Goal: Information Seeking & Learning: Find specific page/section

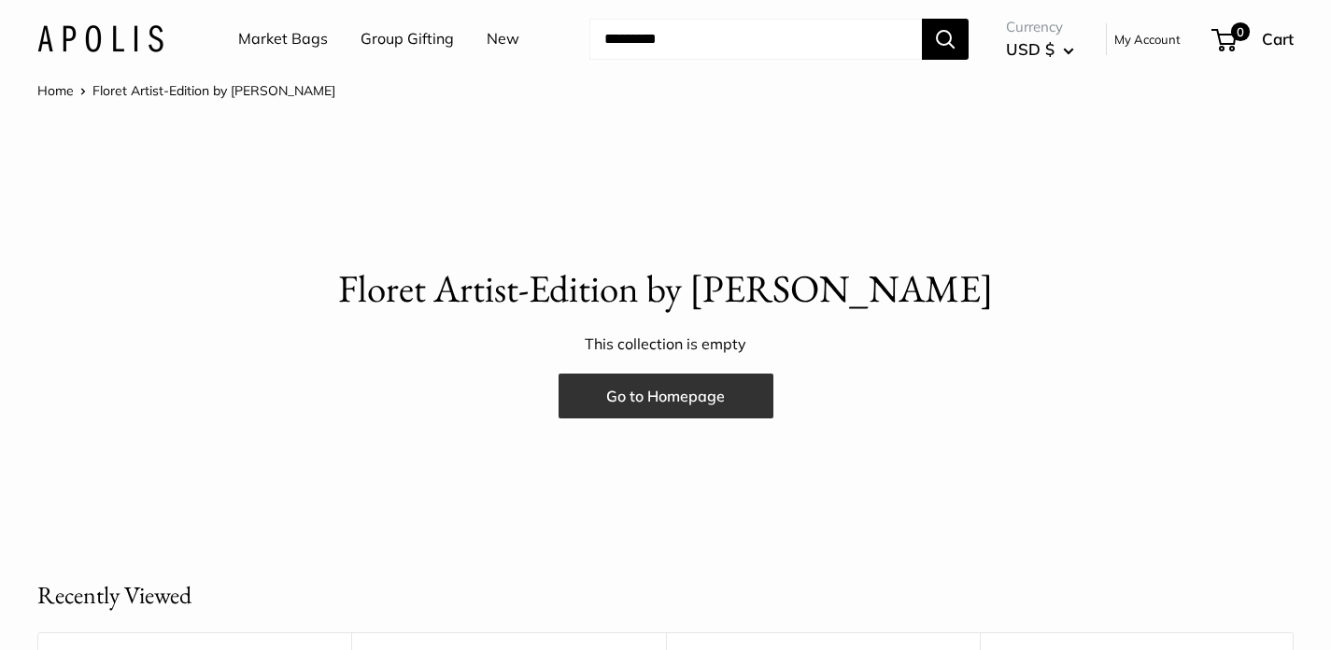
click at [696, 403] on link "Go to Homepage" at bounding box center [665, 396] width 215 height 45
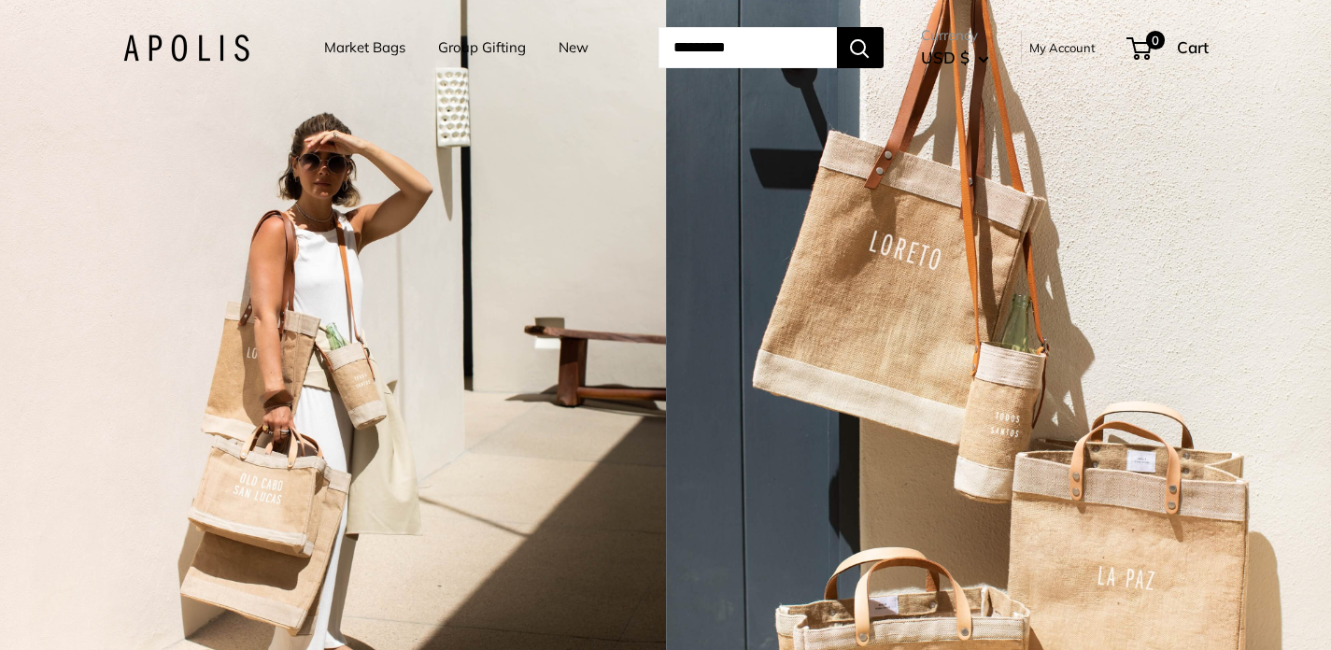
click at [706, 47] on input "Search..." at bounding box center [747, 47] width 178 height 41
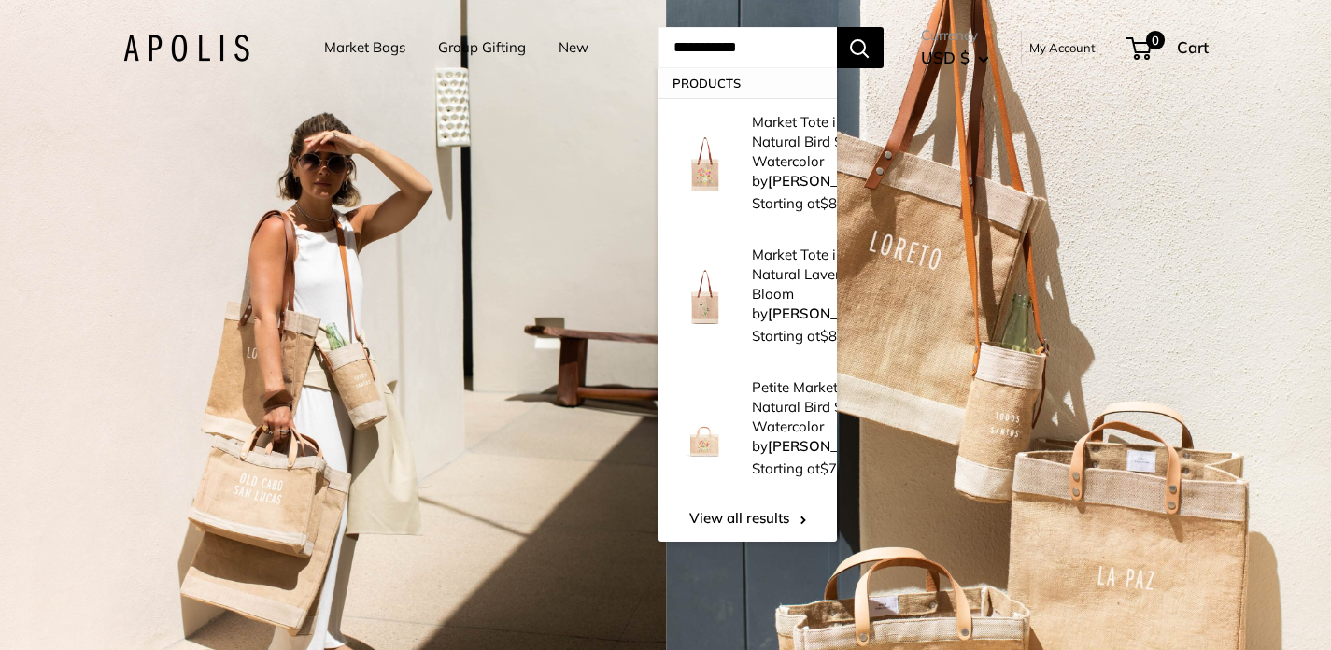
type input "**********"
click at [837, 27] on button "Search" at bounding box center [860, 47] width 47 height 41
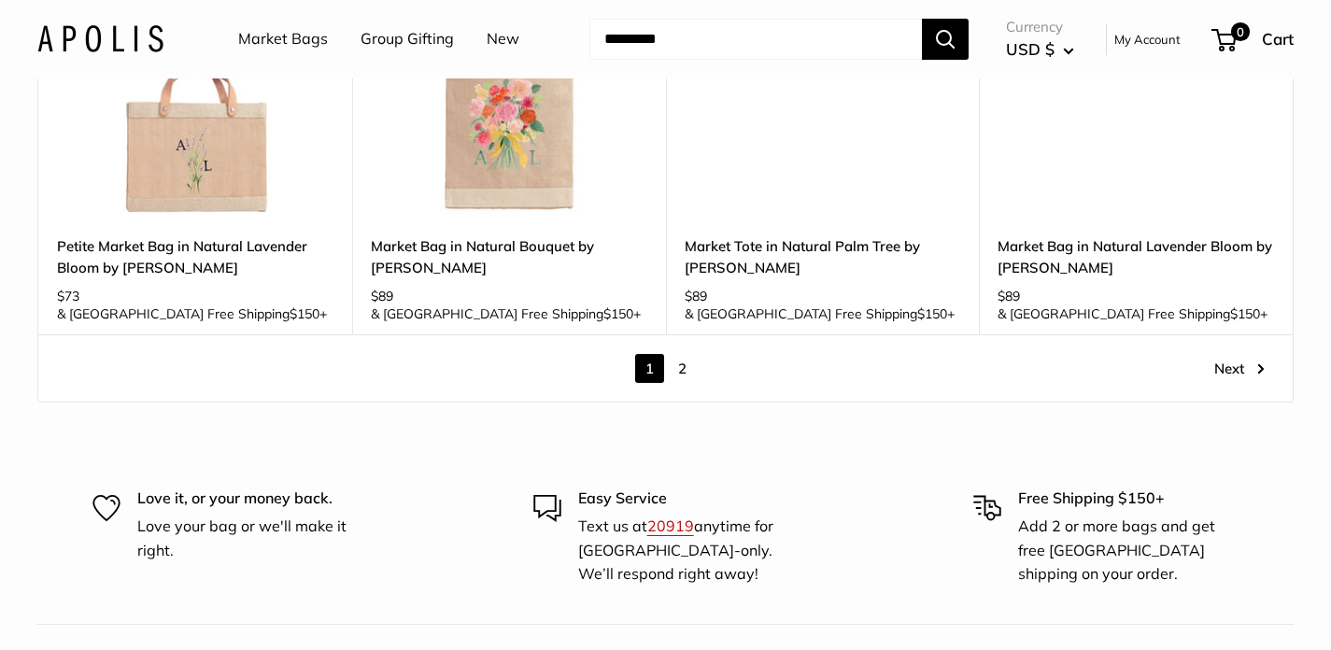
scroll to position [2497, 0]
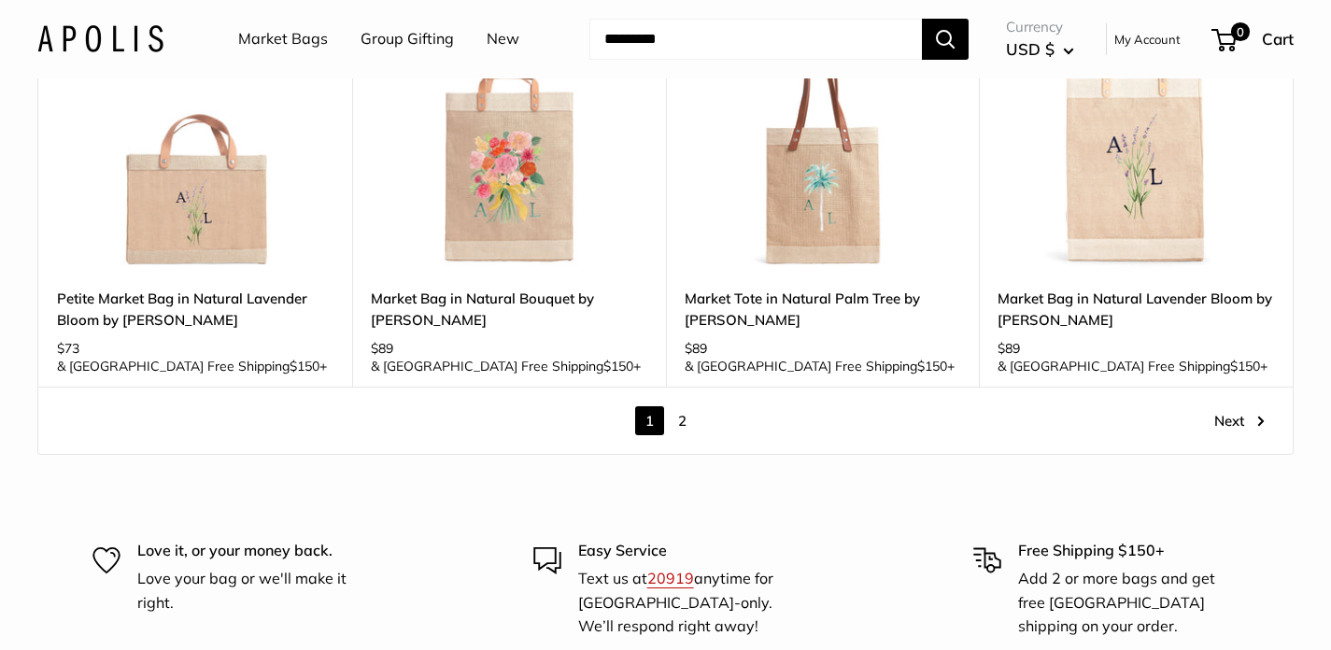
click at [1231, 406] on link "Next" at bounding box center [1239, 420] width 50 height 29
